Goal: Task Accomplishment & Management: Use online tool/utility

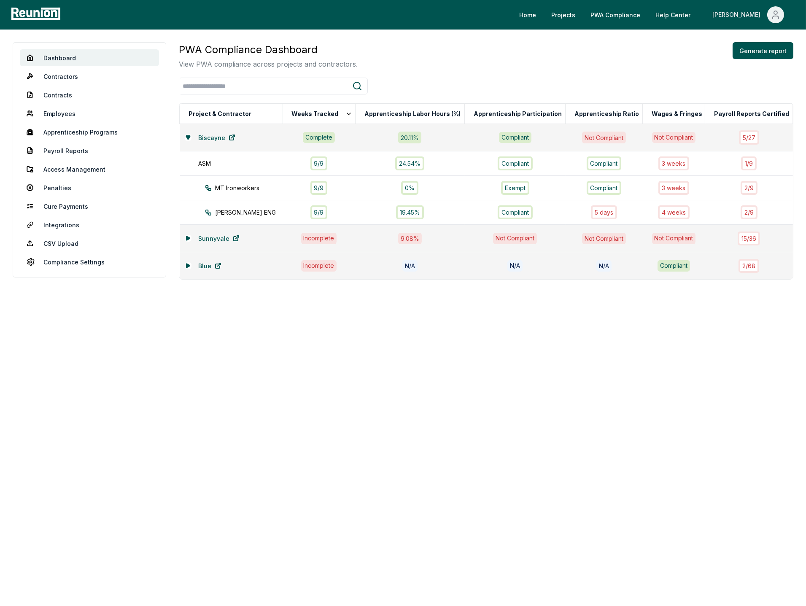
click at [775, 13] on icon "Main" at bounding box center [776, 15] width 10 height 10
click at [746, 66] on p "Log out" at bounding box center [754, 70] width 22 height 10
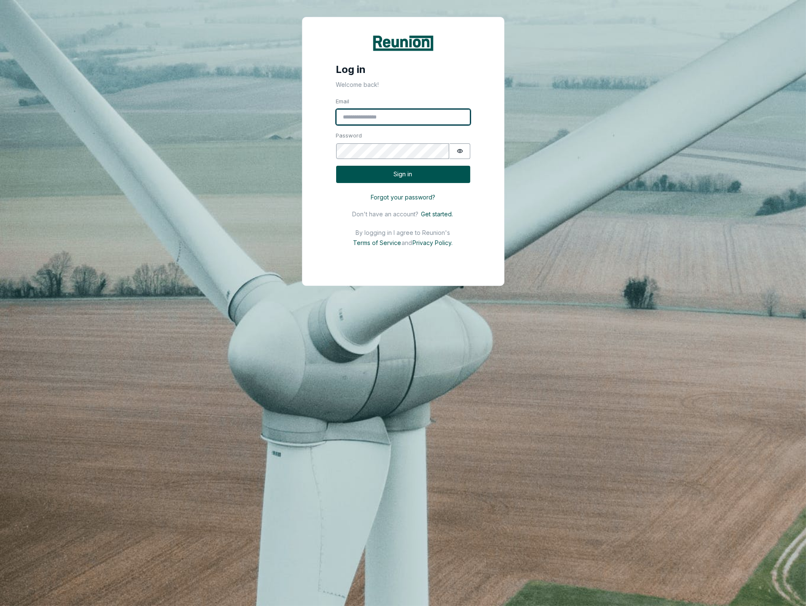
click at [352, 121] on input "Email" at bounding box center [403, 117] width 134 height 16
type input "**********"
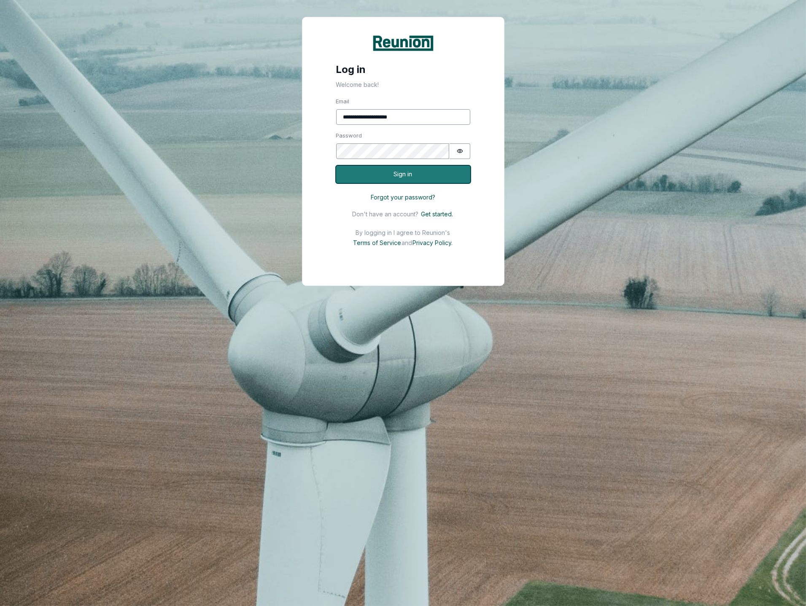
click at [444, 169] on button "Sign in" at bounding box center [403, 174] width 134 height 17
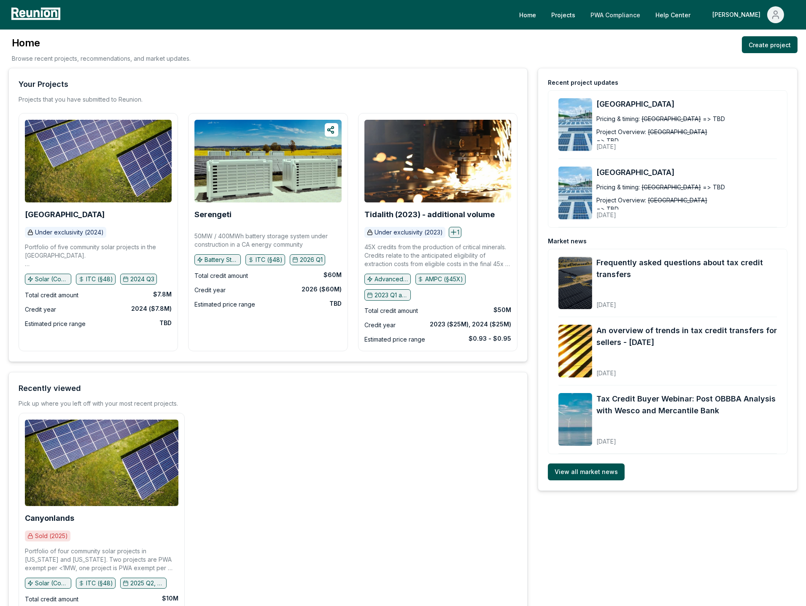
click at [643, 15] on link "PWA Compliance" at bounding box center [615, 14] width 63 height 17
